Goal: Transaction & Acquisition: Purchase product/service

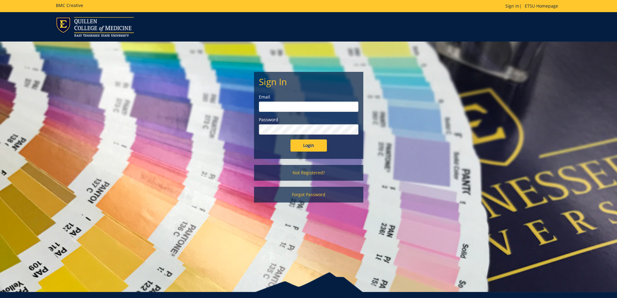
click at [280, 110] on input "email" at bounding box center [308, 107] width 99 height 10
type input "irizarryk@etsu.edu"
click at [314, 171] on link "Not Registered?" at bounding box center [308, 173] width 109 height 16
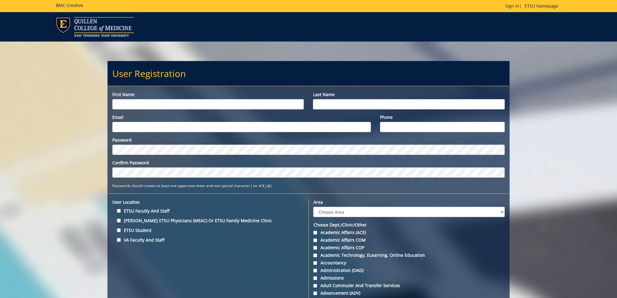
click at [156, 104] on input "First name" at bounding box center [208, 104] width 192 height 10
type input "[PERSON_NAME]"
click at [317, 102] on input "[PERSON_NAME]" at bounding box center [409, 104] width 192 height 10
type input "[PERSON_NAME]"
click at [180, 127] on input "Email" at bounding box center [241, 127] width 258 height 10
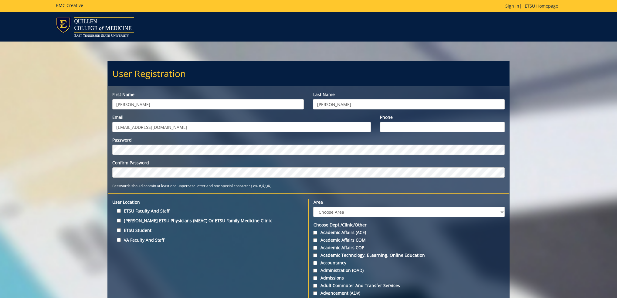
type input "[EMAIL_ADDRESS][DOMAIN_NAME]"
click at [390, 124] on input "Phone" at bounding box center [442, 127] width 125 height 10
type input "423-439-7576"
click at [119, 209] on input "ETSU Faculty and Staff" at bounding box center [119, 211] width 4 height 4
checkbox input "true"
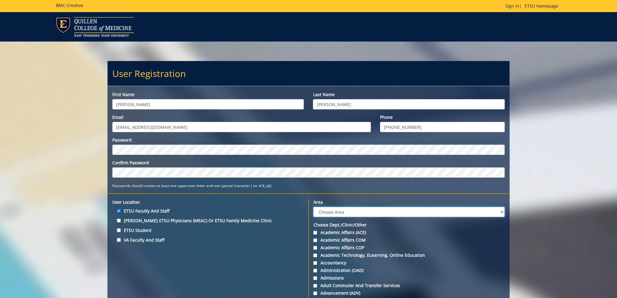
click at [341, 208] on select "Choose Area Administration Advancement (ADM) BucSports Business & Finance Clemm…" at bounding box center [408, 212] width 191 height 10
select select "5"
click at [313, 207] on select "Choose Area Administration Advancement (ADM) BucSports Business & Finance Clemm…" at bounding box center [408, 212] width 191 height 10
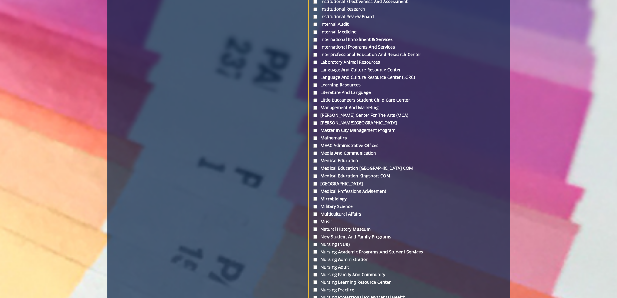
scroll to position [1371, 0]
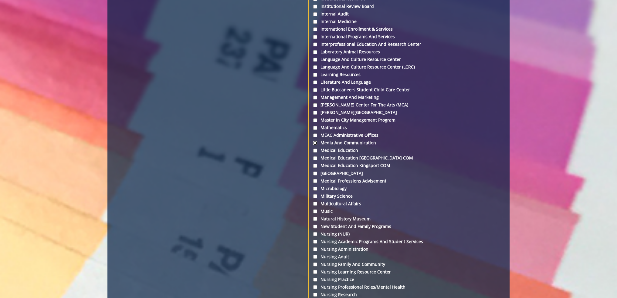
click at [314, 142] on input "Media and Communication" at bounding box center [315, 143] width 4 height 4
checkbox input "true"
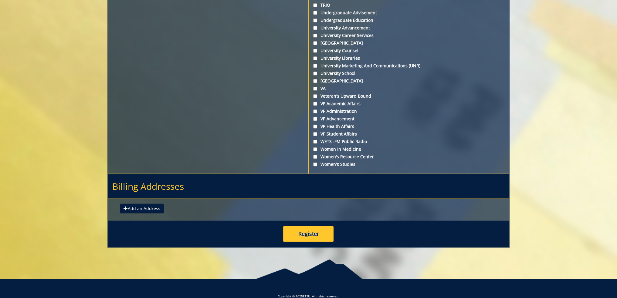
scroll to position [2185, 0]
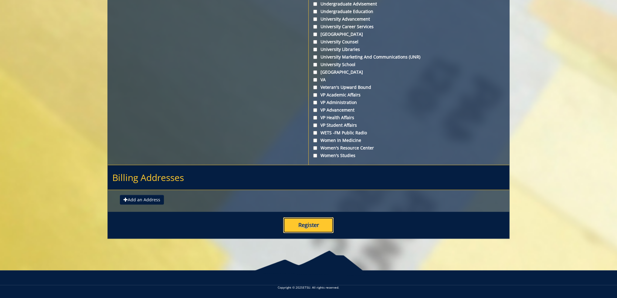
click at [322, 227] on button "Register" at bounding box center [308, 225] width 50 height 16
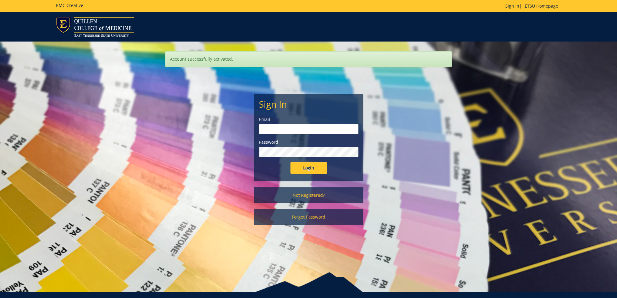
click at [291, 128] on input "email" at bounding box center [308, 129] width 99 height 10
type input "i"
type input "[EMAIL_ADDRESS][DOMAIN_NAME]"
click at [317, 170] on input "Login" at bounding box center [308, 168] width 36 height 12
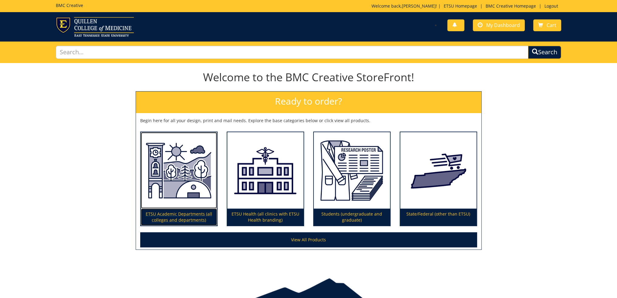
click at [178, 218] on p "ETSU Academic Departments (all colleges and departments)" at bounding box center [179, 217] width 76 height 17
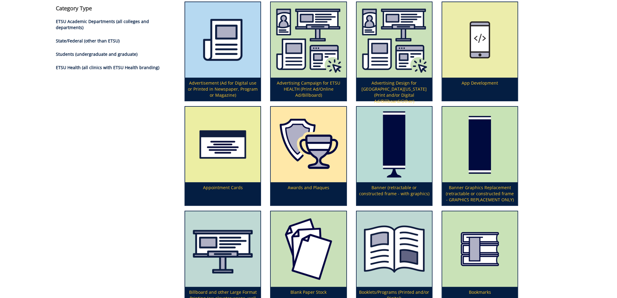
scroll to position [91, 0]
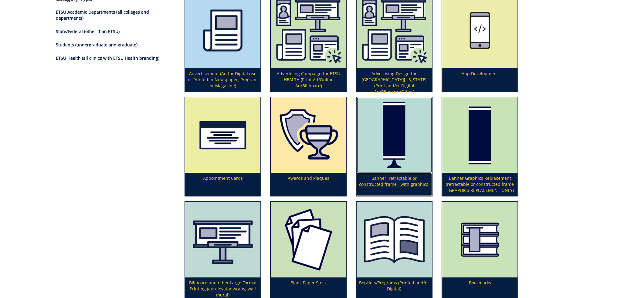
click at [396, 181] on p "Banner (retractable or constructed frame - with graphics)" at bounding box center [393, 184] width 75 height 23
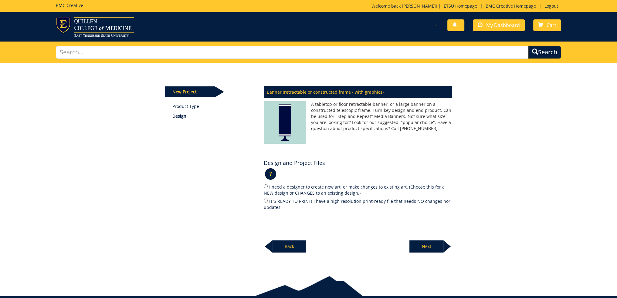
scroll to position [26, 0]
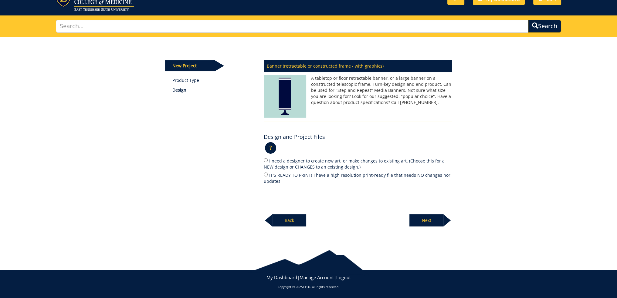
click at [269, 148] on p "?" at bounding box center [270, 148] width 11 height 12
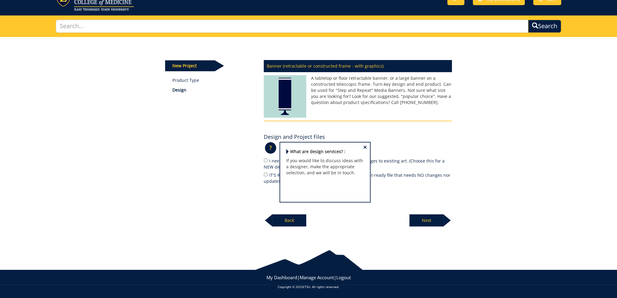
click at [385, 103] on p "A tabletop or floor retractable banner, or a large banner on a constructed tele…" at bounding box center [358, 90] width 188 height 30
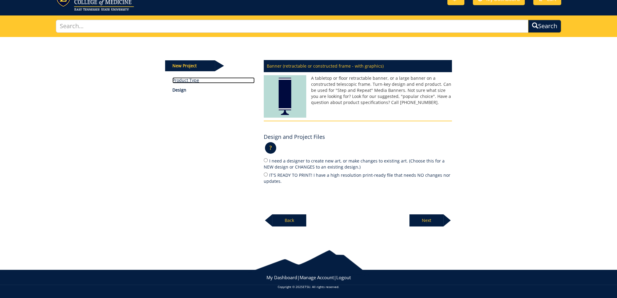
click at [184, 80] on link "Product Type" at bounding box center [213, 80] width 82 height 6
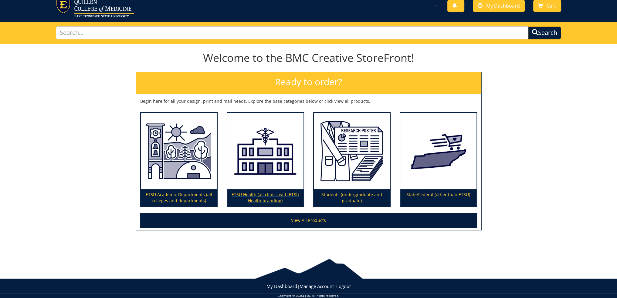
scroll to position [28, 0]
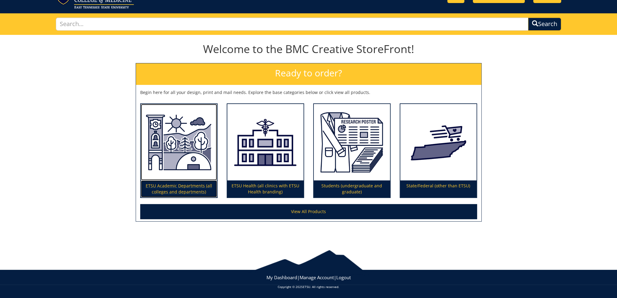
click at [182, 172] on img at bounding box center [179, 142] width 76 height 77
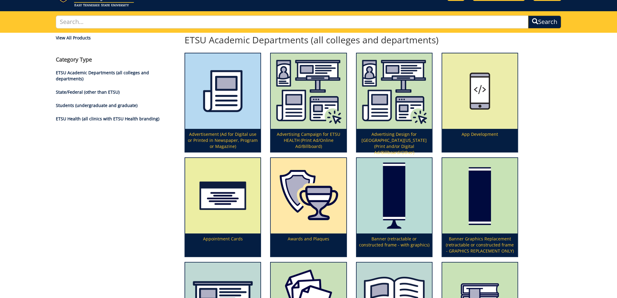
scroll to position [121, 0]
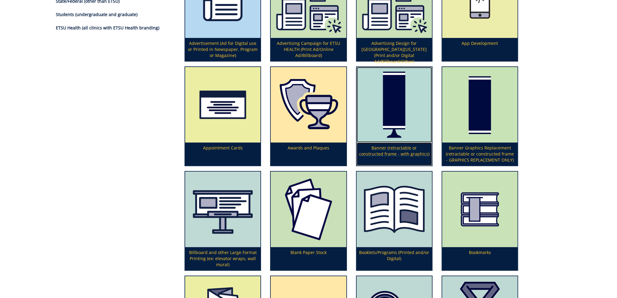
click at [396, 126] on img at bounding box center [393, 105] width 75 height 76
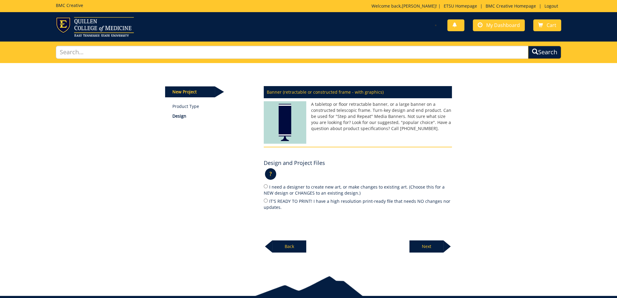
scroll to position [26, 0]
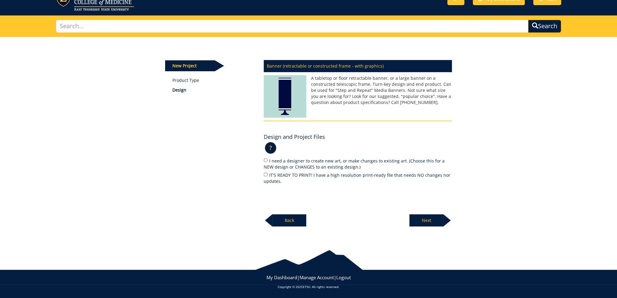
click at [388, 92] on p "A tabletop or floor retractable banner, or a large banner on a constructed tele…" at bounding box center [358, 90] width 188 height 30
